Goal: Task Accomplishment & Management: Use online tool/utility

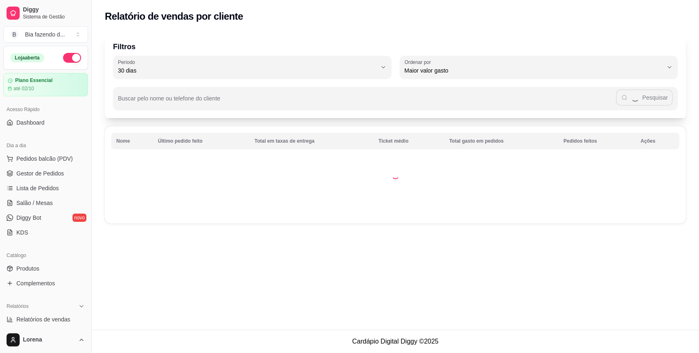
select select "30"
select select "HIGHEST_TOTAL_SPENT_WITH_ORDERS"
click at [49, 315] on span "Relatórios de vendas" at bounding box center [43, 319] width 54 height 8
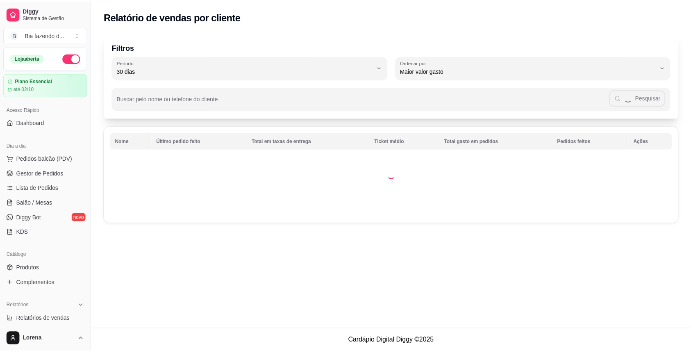
scroll to position [54, 0]
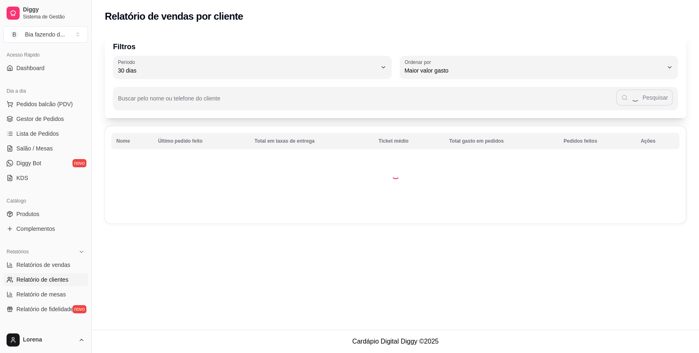
select select "ALL"
select select "0"
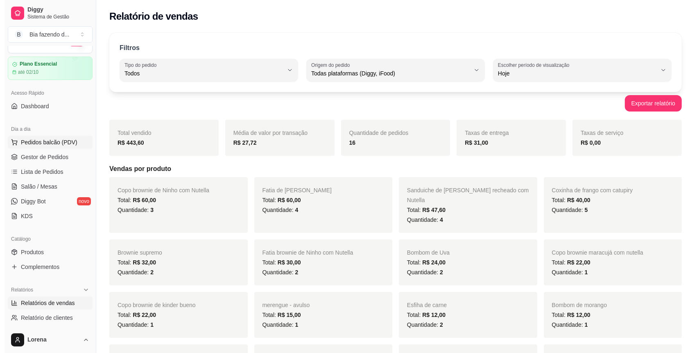
scroll to position [0, 0]
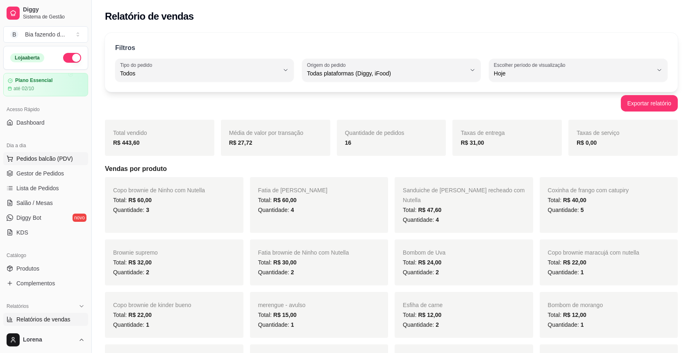
click at [52, 159] on span "Pedidos balcão (PDV)" at bounding box center [44, 158] width 57 height 8
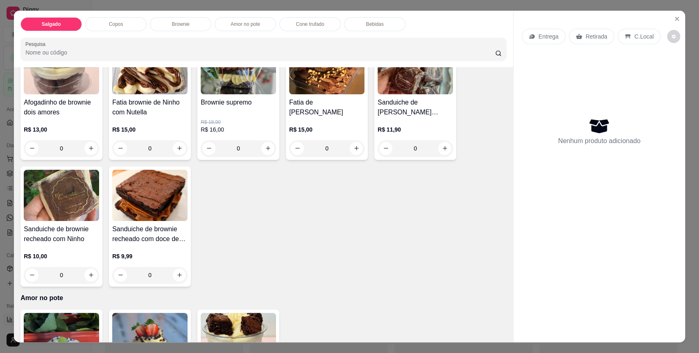
scroll to position [655, 0]
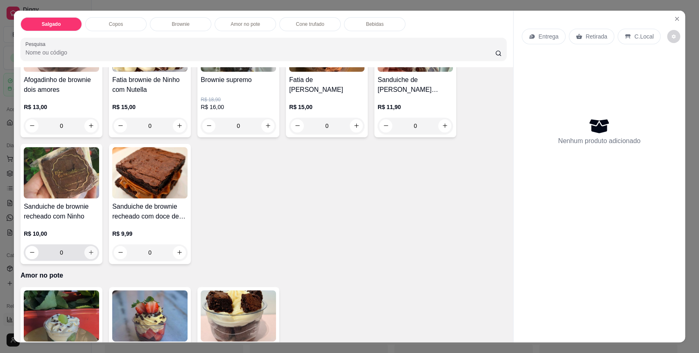
click at [88, 248] on button "increase-product-quantity" at bounding box center [90, 252] width 13 height 13
type input "1"
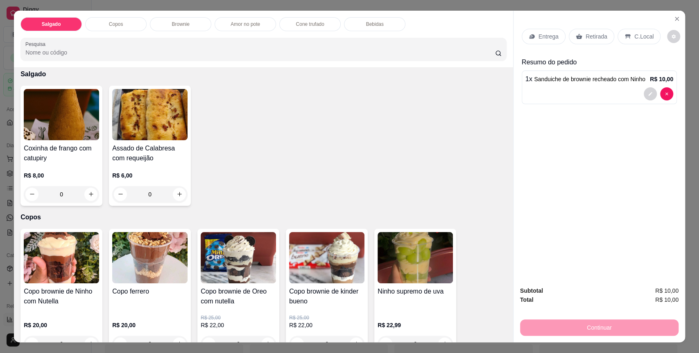
scroll to position [0, 0]
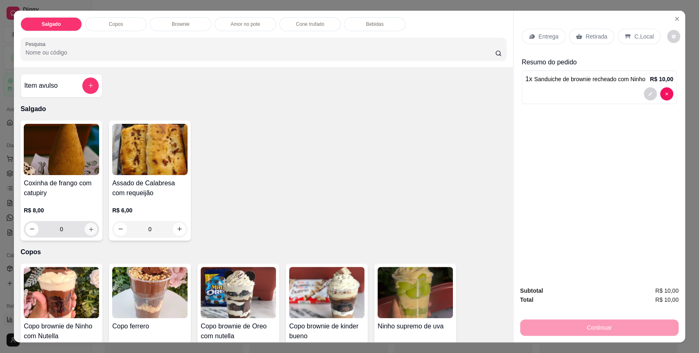
click at [88, 226] on icon "increase-product-quantity" at bounding box center [91, 229] width 6 height 6
type input "1"
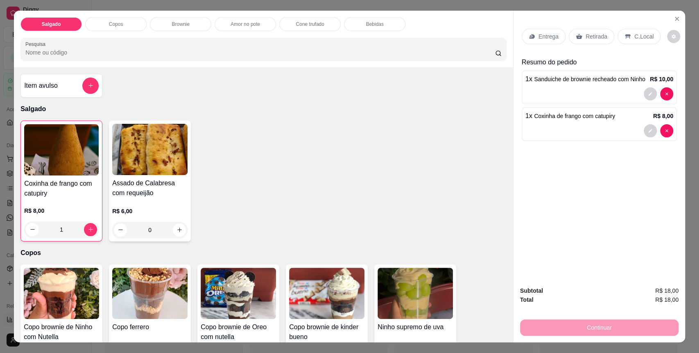
click at [96, 70] on div "Item avulso [PERSON_NAME] de frango com catupiry R$ 8,00 1 Assado de Calabresa …" at bounding box center [263, 204] width 499 height 275
click at [93, 77] on div at bounding box center [90, 85] width 16 height 16
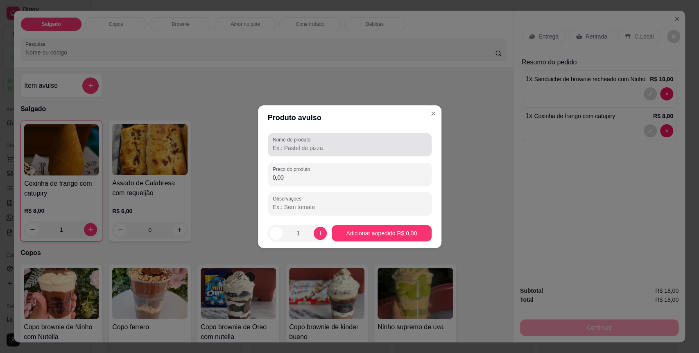
click at [306, 144] on input "Nome do produto" at bounding box center [350, 148] width 154 height 8
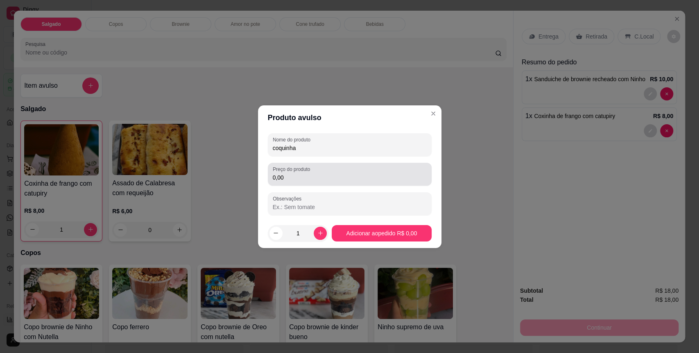
type input "coquinha"
click at [307, 177] on input "0,00" at bounding box center [350, 177] width 154 height 8
type input "3,00"
drag, startPoint x: 370, startPoint y: 220, endPoint x: 371, endPoint y: 234, distance: 13.9
click at [370, 220] on footer "1 Adicionar ao pedido R$ 3,00" at bounding box center [350, 232] width 184 height 29
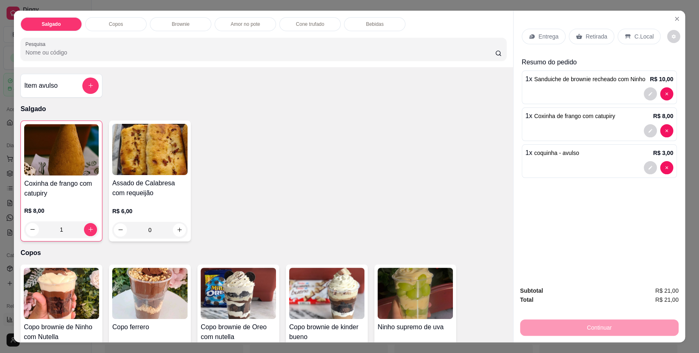
click at [627, 34] on div "C.Local" at bounding box center [639, 37] width 43 height 16
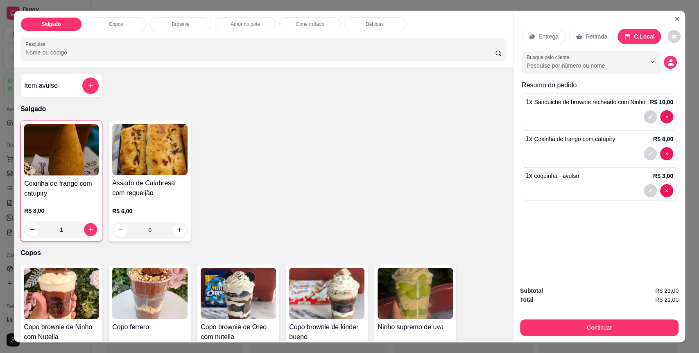
click at [615, 317] on div "Subtotal R$ 21,00 Total R$ 21,00 Continuar" at bounding box center [599, 311] width 159 height 50
click at [610, 318] on div "Continuar" at bounding box center [599, 326] width 159 height 18
click at [607, 321] on button "Continuar" at bounding box center [599, 327] width 159 height 16
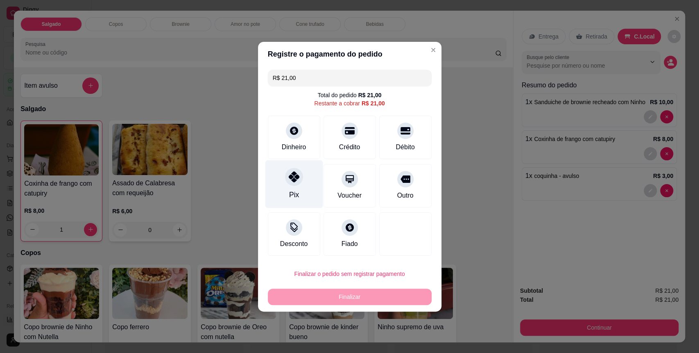
click at [289, 187] on div "Pix" at bounding box center [294, 184] width 58 height 48
type input "R$ 0,00"
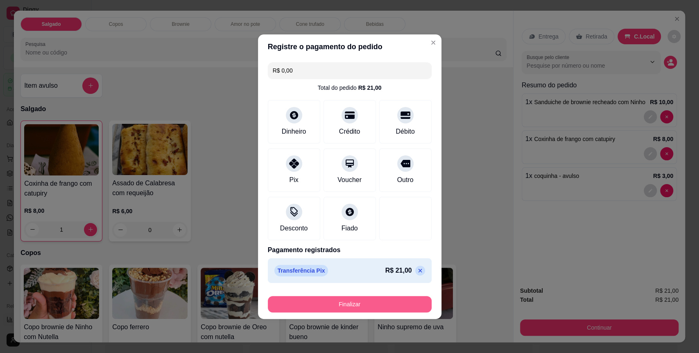
click at [342, 296] on button "Finalizar" at bounding box center [350, 304] width 164 height 16
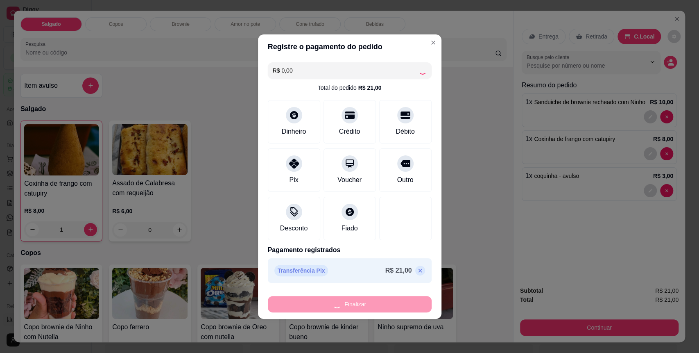
type input "0"
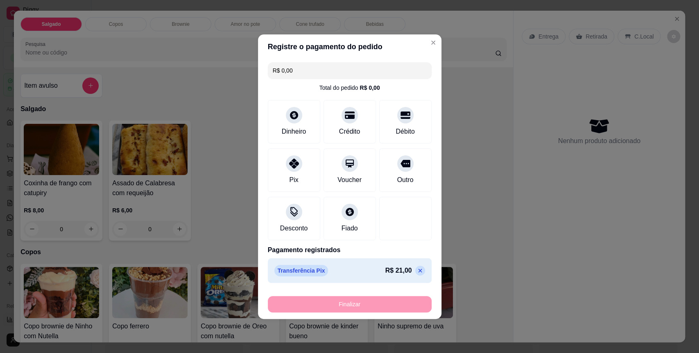
type input "-R$ 21,00"
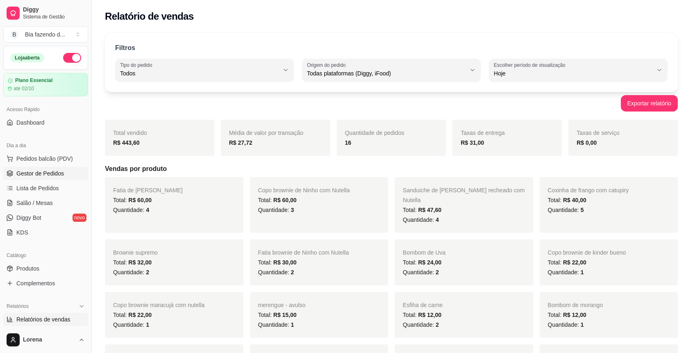
click at [43, 170] on span "Gestor de Pedidos" at bounding box center [40, 173] width 48 height 8
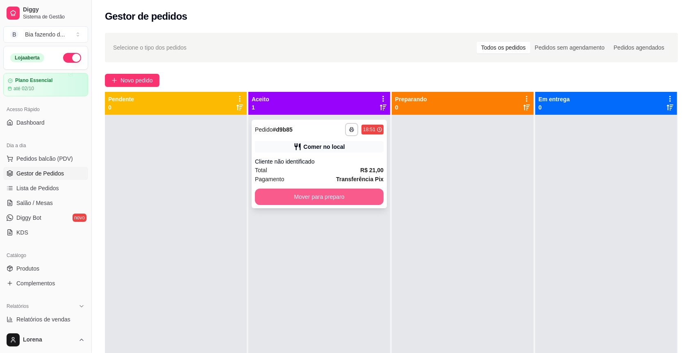
click at [347, 197] on button "Mover para preparo" at bounding box center [319, 196] width 129 height 16
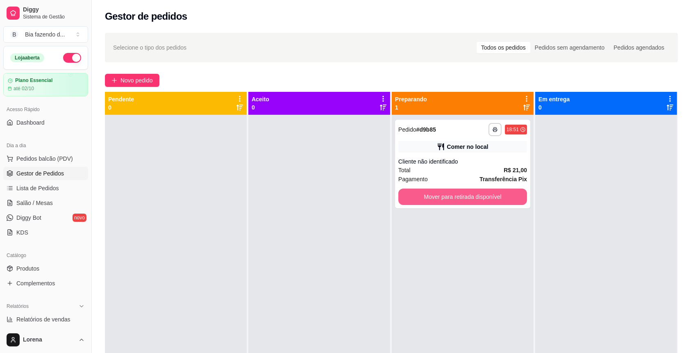
click at [445, 193] on button "Mover para retirada disponível" at bounding box center [462, 196] width 129 height 16
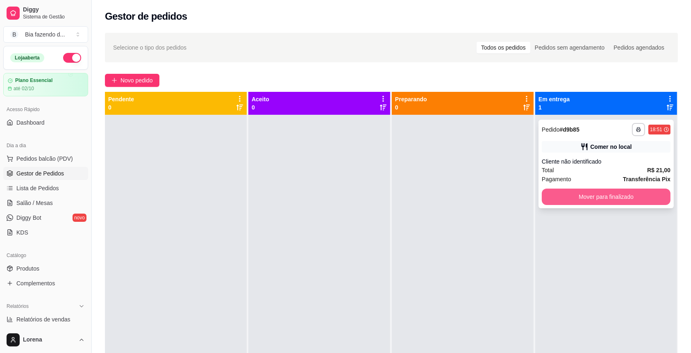
click at [607, 197] on button "Mover para finalizado" at bounding box center [606, 196] width 129 height 16
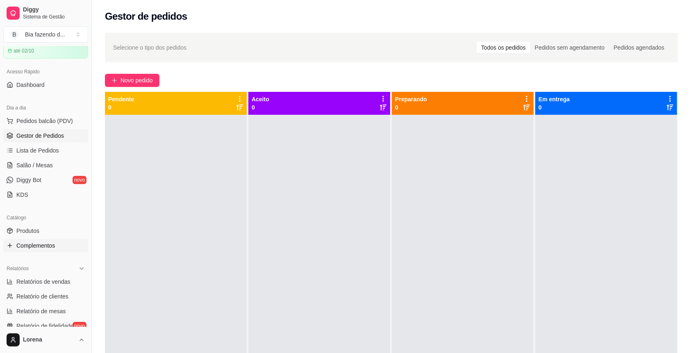
scroll to position [54, 0]
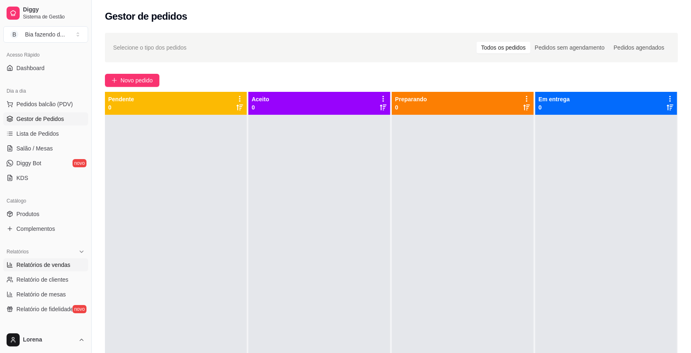
click at [52, 264] on span "Relatórios de vendas" at bounding box center [43, 265] width 54 height 8
select select "ALL"
select select "0"
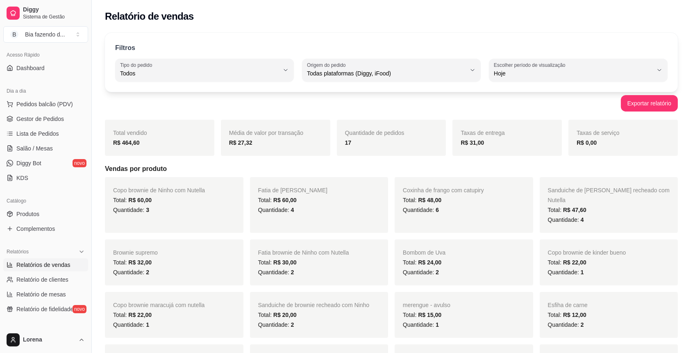
drag, startPoint x: 140, startPoint y: 147, endPoint x: 143, endPoint y: 144, distance: 4.4
click at [143, 144] on div "R$ 464,60" at bounding box center [159, 143] width 93 height 10
drag, startPoint x: 487, startPoint y: 145, endPoint x: 466, endPoint y: 146, distance: 20.5
click at [466, 146] on div "R$ 31,00" at bounding box center [506, 143] width 93 height 10
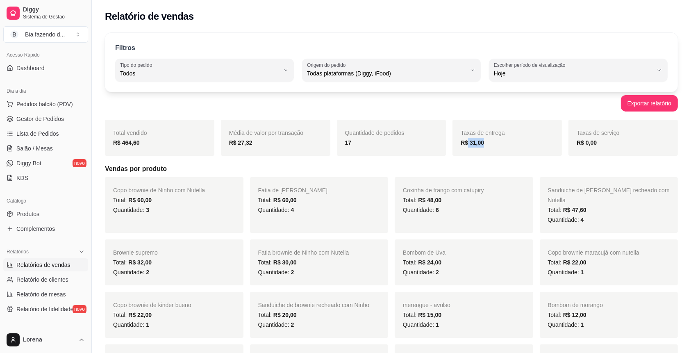
click at [491, 144] on div "R$ 31,00" at bounding box center [506, 143] width 93 height 10
drag, startPoint x: 243, startPoint y: 138, endPoint x: 238, endPoint y: 138, distance: 4.5
click at [238, 139] on strong "R$ 27,32" at bounding box center [240, 142] width 23 height 7
